Goal: Find specific page/section: Find specific page/section

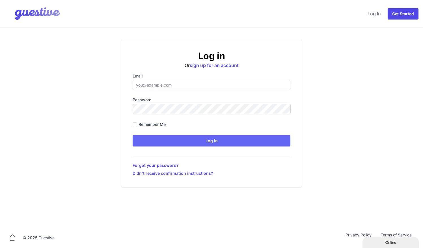
type input "[EMAIL_ADDRESS][DOMAIN_NAME]"
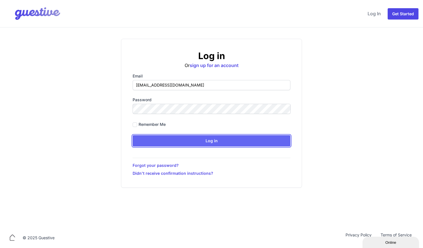
click at [179, 143] on input "Log in" at bounding box center [212, 140] width 158 height 11
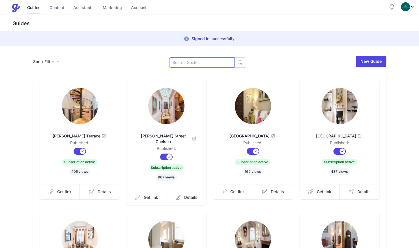
click at [180, 64] on input at bounding box center [201, 62] width 65 height 10
type input "blit"
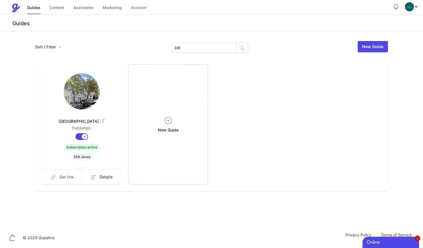
click at [75, 179] on link "Get link" at bounding box center [62, 177] width 40 height 15
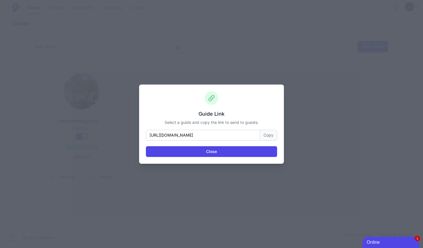
click at [268, 136] on button "Copy" at bounding box center [268, 135] width 17 height 11
